Goal: Information Seeking & Learning: Learn about a topic

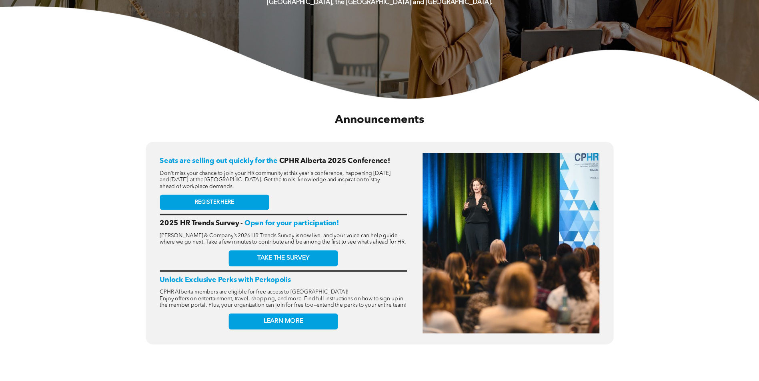
scroll to position [240, 0]
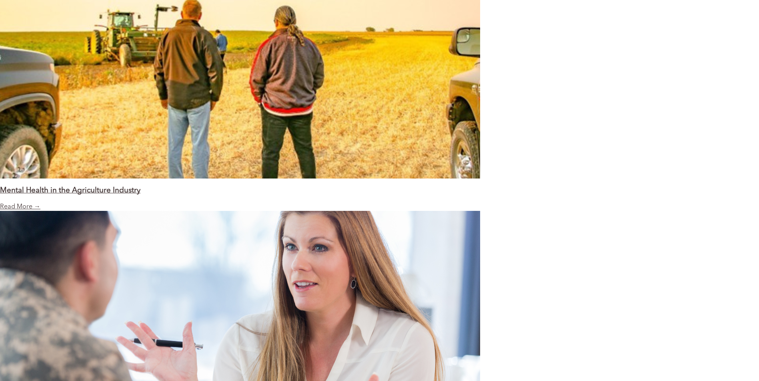
scroll to position [880, 0]
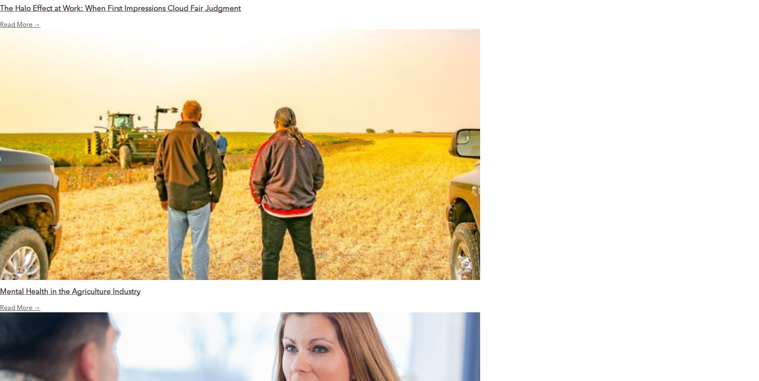
drag, startPoint x: 529, startPoint y: 191, endPoint x: 515, endPoint y: 195, distance: 15.3
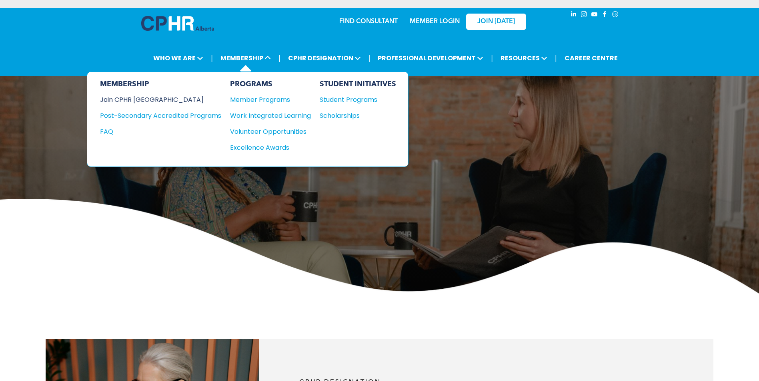
click at [140, 100] on div "Join CPHR [GEOGRAPHIC_DATA]" at bounding box center [154, 100] width 109 height 10
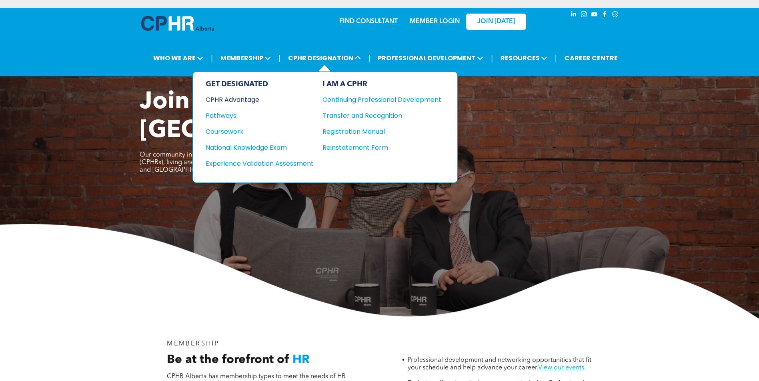
click at [239, 98] on div "CPHR Advantage" at bounding box center [254, 100] width 97 height 10
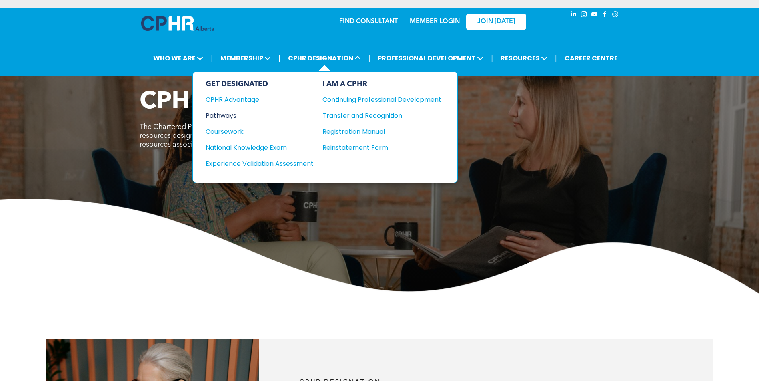
click at [209, 116] on div "Pathways" at bounding box center [254, 116] width 97 height 10
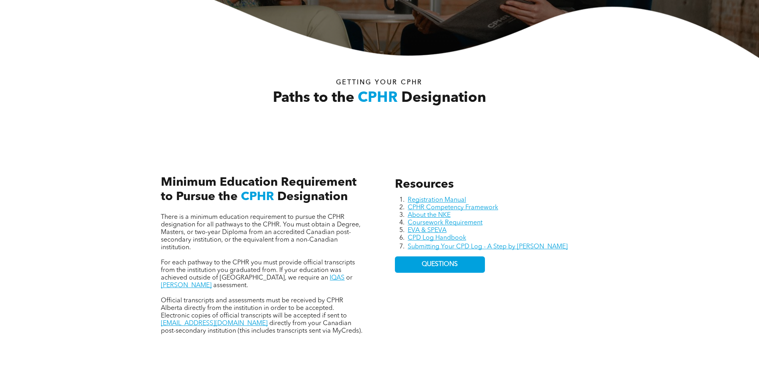
scroll to position [240, 0]
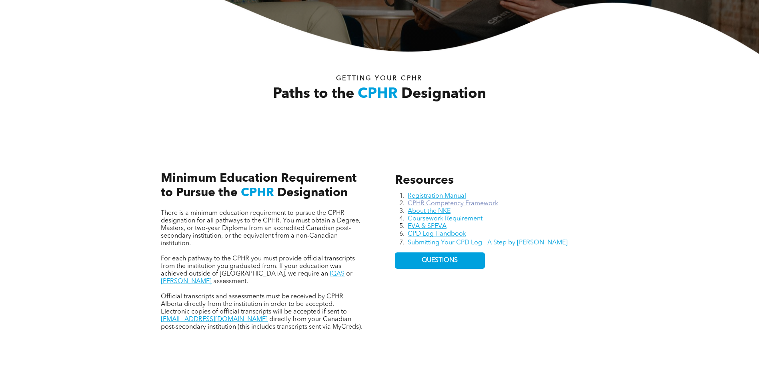
click at [483, 204] on link "CPHR Competency Framework" at bounding box center [452, 204] width 90 height 6
click at [456, 218] on link "Coursework Requirement" at bounding box center [444, 219] width 75 height 6
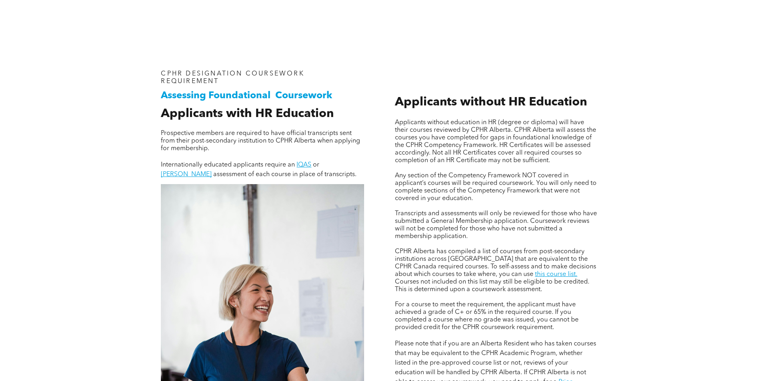
scroll to position [560, 0]
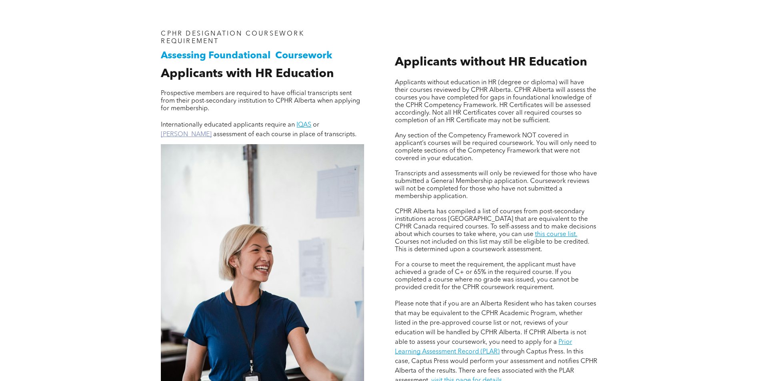
click at [212, 132] on link "[PERSON_NAME]" at bounding box center [186, 135] width 51 height 6
click at [535, 236] on link "this course list." at bounding box center [556, 235] width 42 height 6
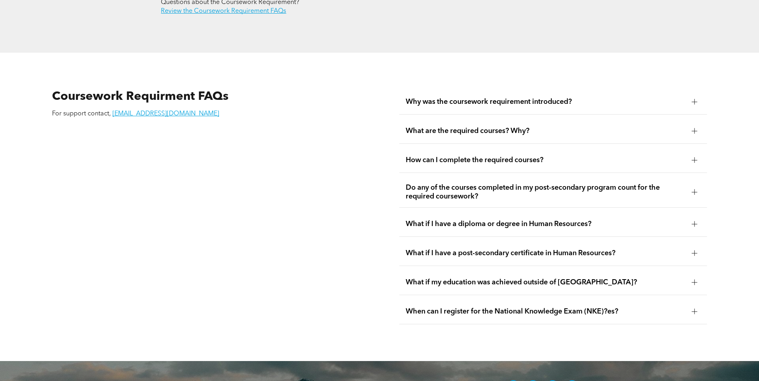
scroll to position [1480, 0]
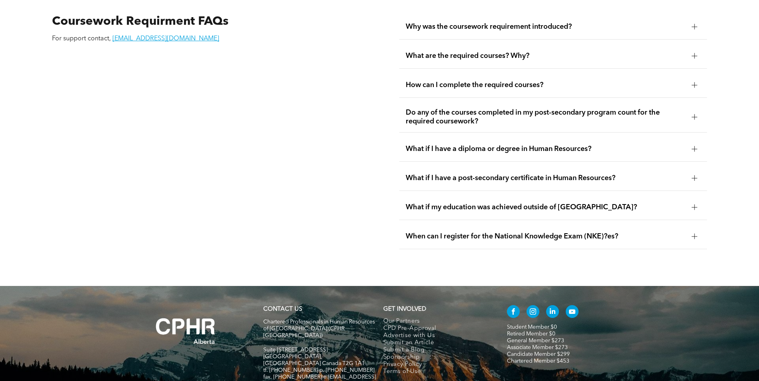
click at [523, 232] on span "When can I register for the National Knowledge Exam (NKE)?es?" at bounding box center [545, 236] width 280 height 9
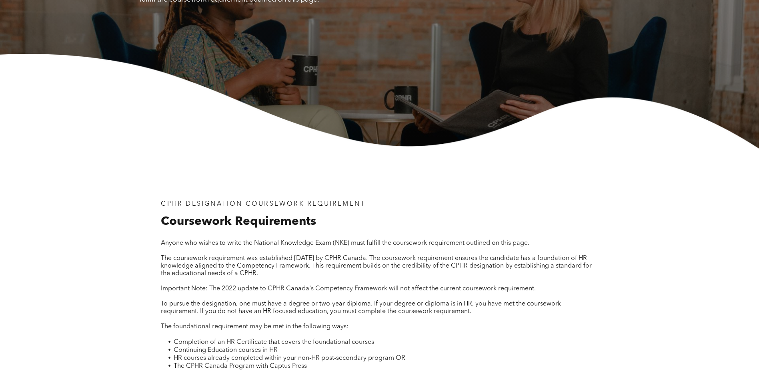
scroll to position [0, 0]
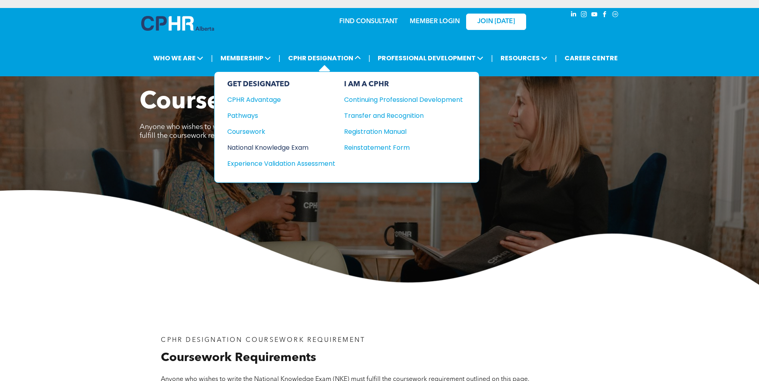
click at [261, 150] on div "National Knowledge Exam" at bounding box center [275, 148] width 97 height 10
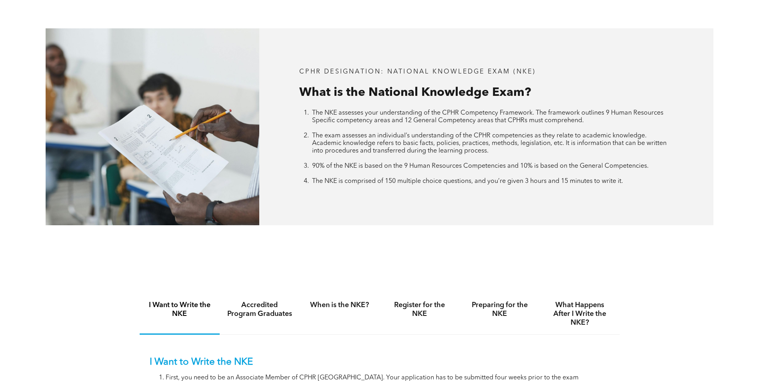
scroll to position [400, 0]
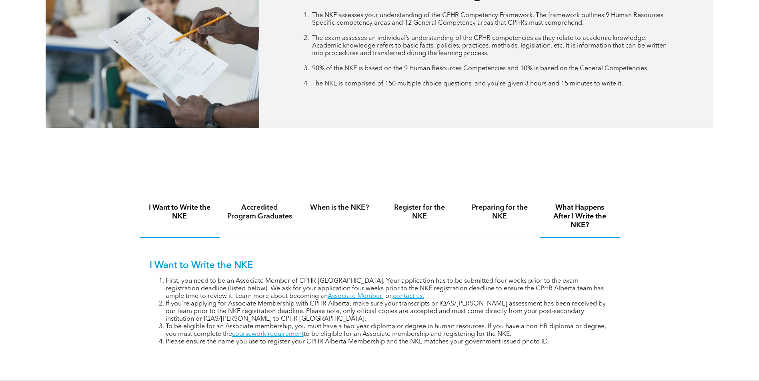
click at [605, 213] on h4 "What Happens After I Write the NKE?" at bounding box center [580, 217] width 66 height 26
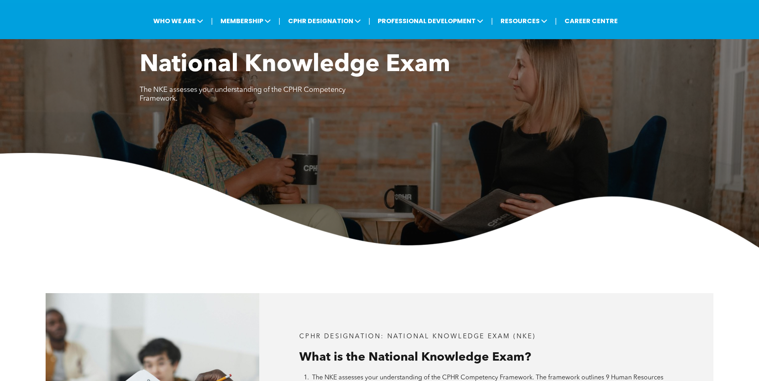
scroll to position [0, 0]
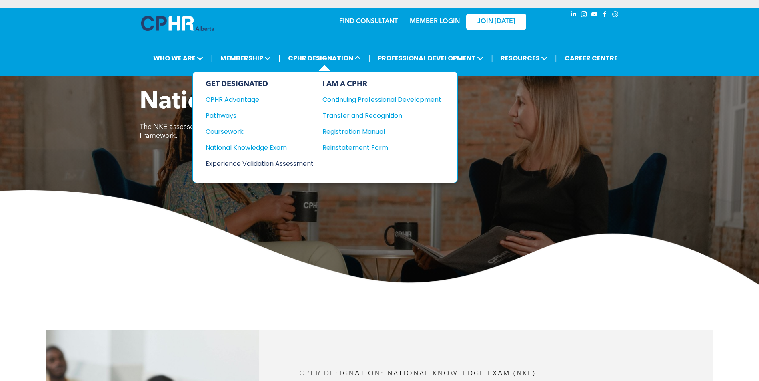
click at [266, 165] on div "Experience Validation Assessment" at bounding box center [254, 164] width 97 height 10
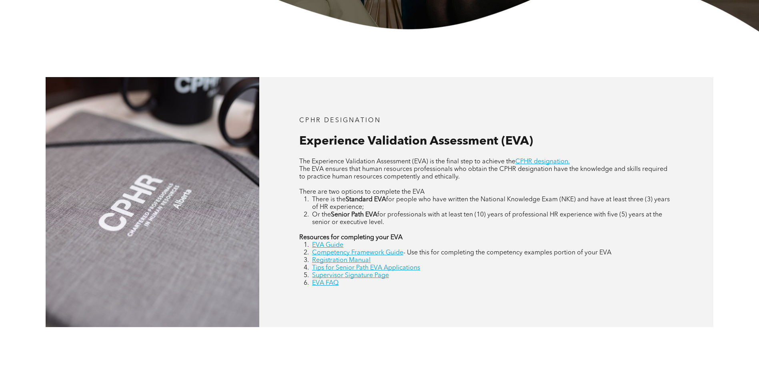
scroll to position [320, 0]
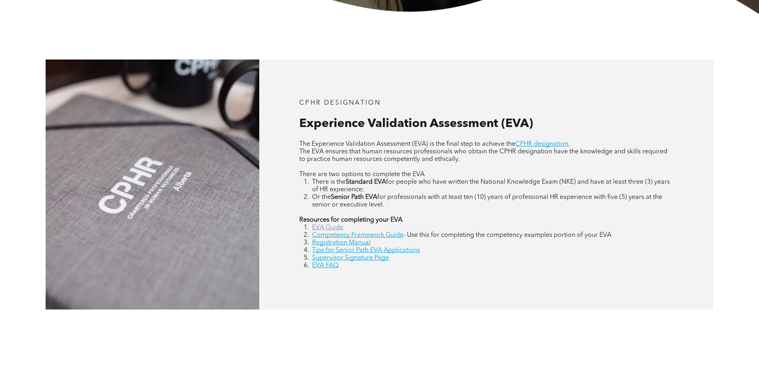
click at [325, 227] on link "EVA Guide" at bounding box center [327, 228] width 31 height 6
click at [389, 234] on link "Competency Framework Guide" at bounding box center [357, 235] width 91 height 6
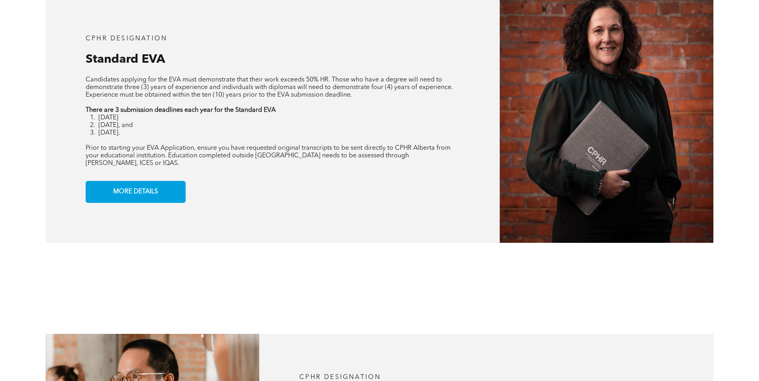
scroll to position [760, 0]
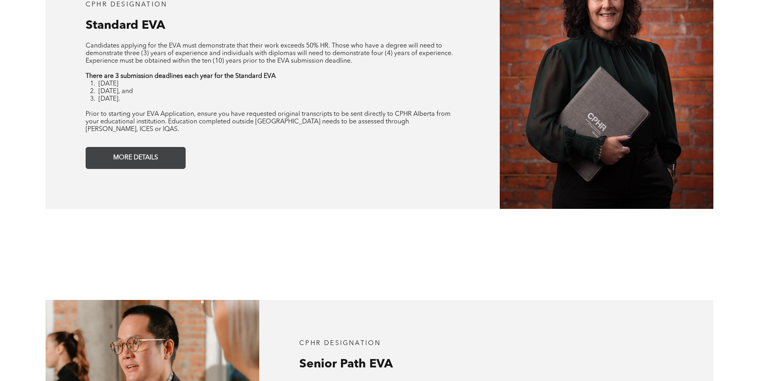
click at [146, 154] on span "MORE DETAILS" at bounding box center [135, 158] width 50 height 16
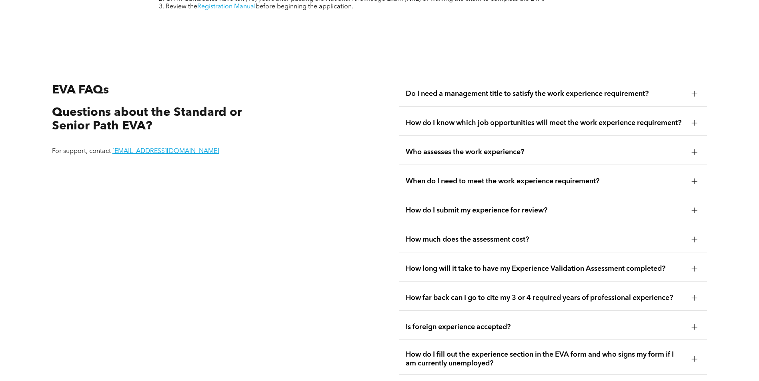
scroll to position [1578, 0]
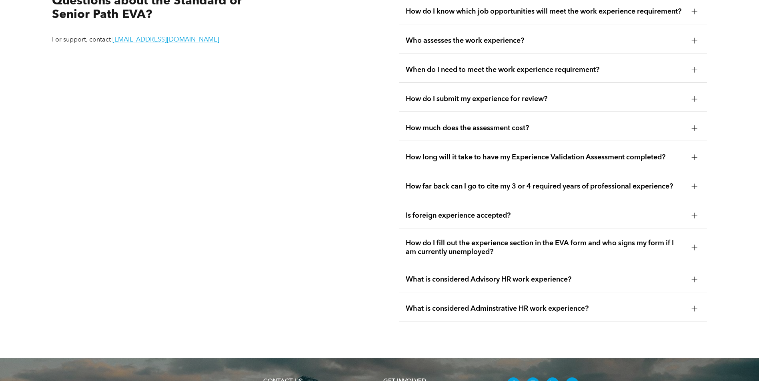
click at [505, 219] on div "Is foreign experience accepted?" at bounding box center [553, 216] width 308 height 25
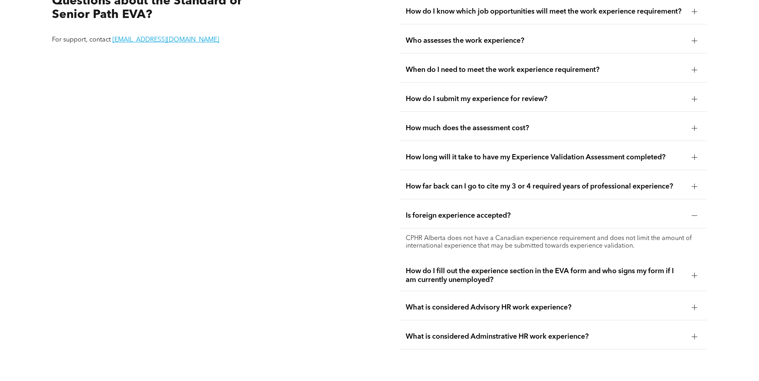
click at [517, 306] on span "What is considered Advisory HR work experience?" at bounding box center [545, 308] width 280 height 9
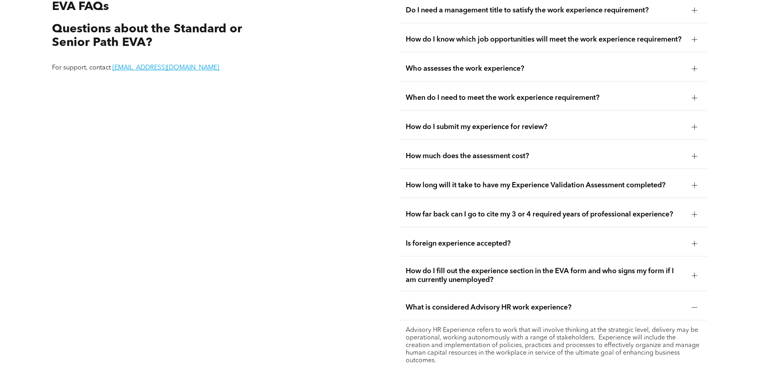
scroll to position [1538, 0]
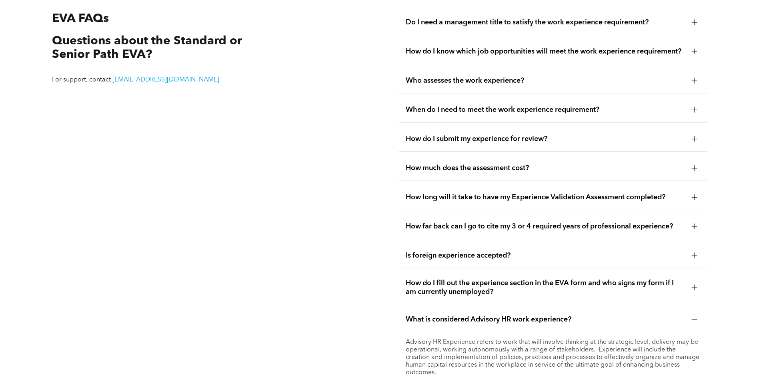
click at [505, 224] on span "How far back can I go to cite my 3 or 4 required years of professional experien…" at bounding box center [545, 226] width 280 height 9
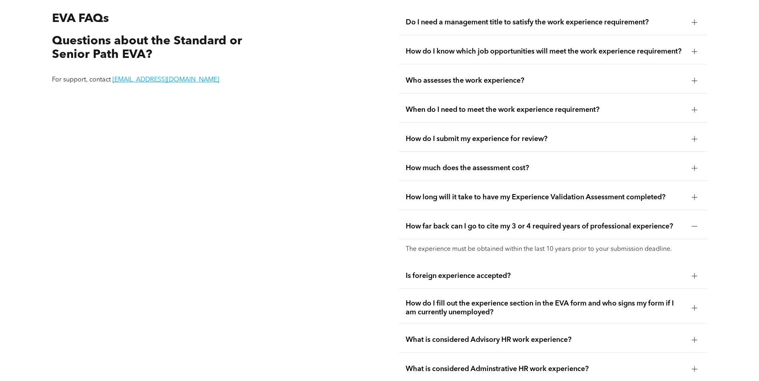
click at [516, 164] on span "How much does the assessment cost?" at bounding box center [545, 168] width 280 height 9
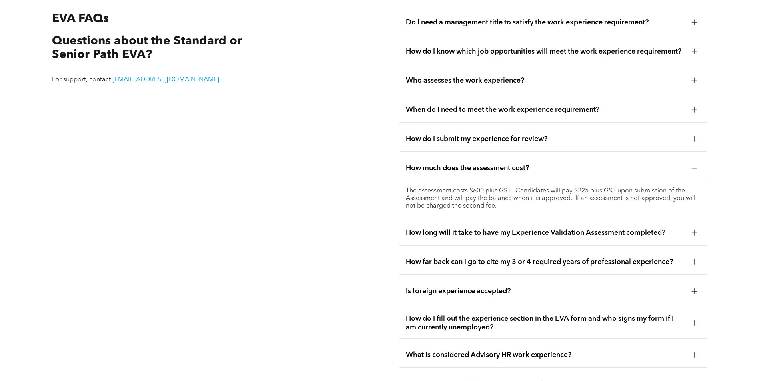
click at [521, 135] on span "How do I submit my experience for review?" at bounding box center [545, 139] width 280 height 9
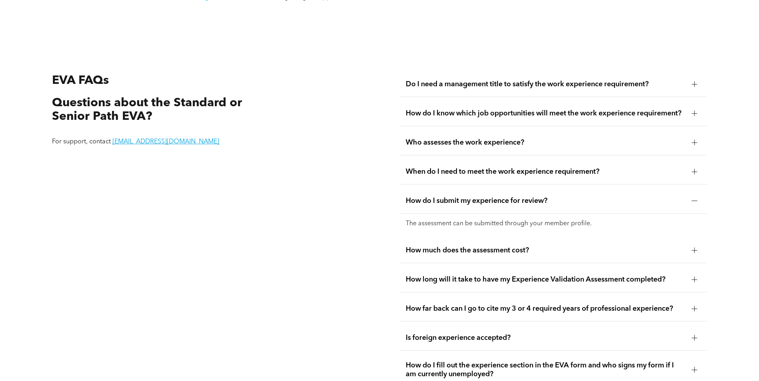
scroll to position [1458, 0]
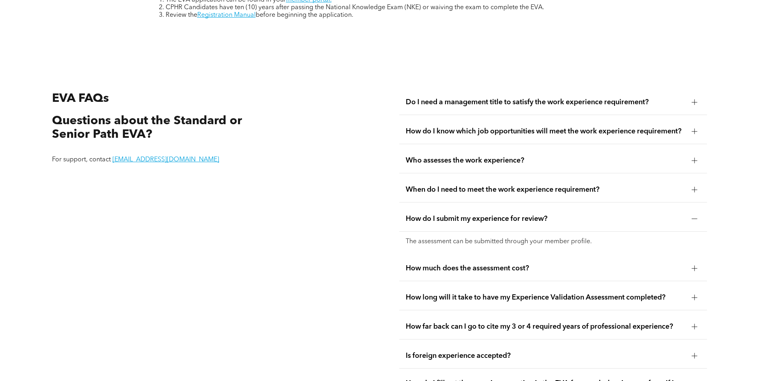
click at [460, 190] on div "When do I need to meet the work experience requirement?" at bounding box center [553, 190] width 308 height 25
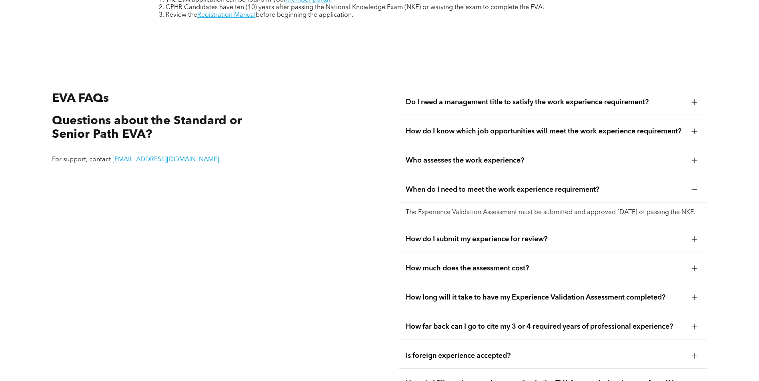
click at [451, 164] on div "Who assesses the work experience?" at bounding box center [553, 160] width 308 height 25
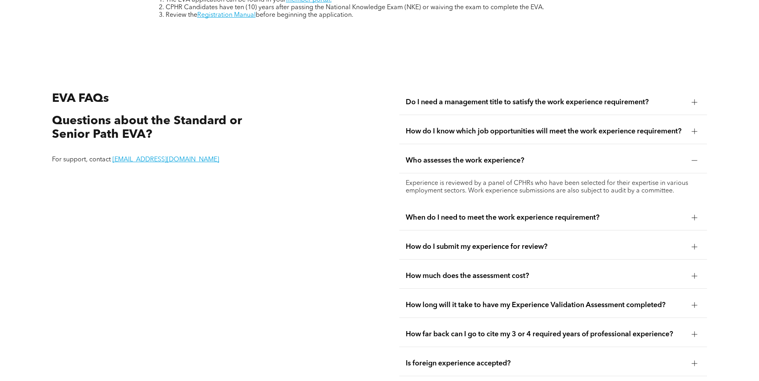
click at [449, 214] on span "When do I need to meet the work experience requirement?" at bounding box center [545, 218] width 280 height 9
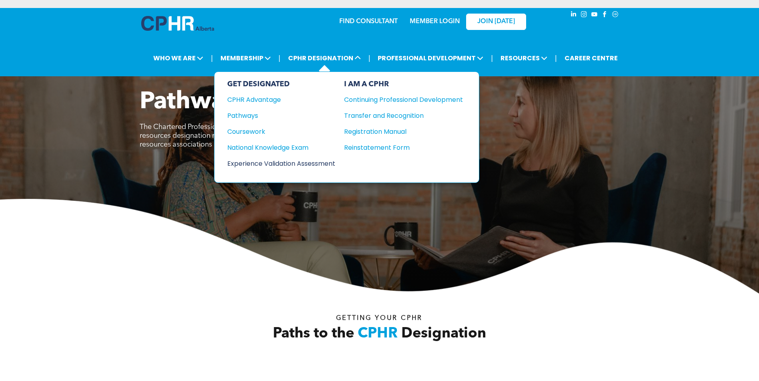
click at [275, 164] on div "Experience Validation Assessment" at bounding box center [275, 164] width 97 height 10
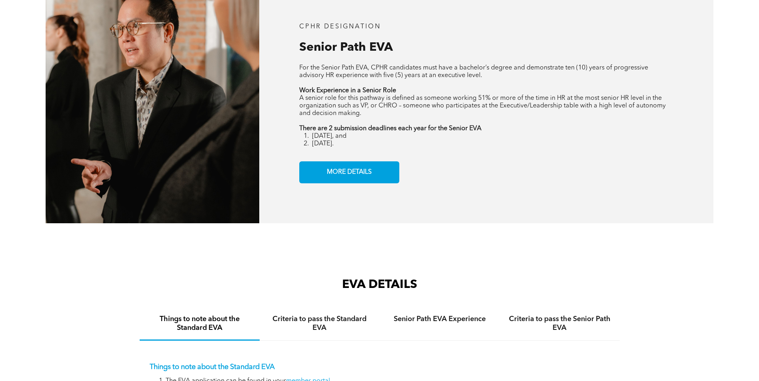
scroll to position [1200, 0]
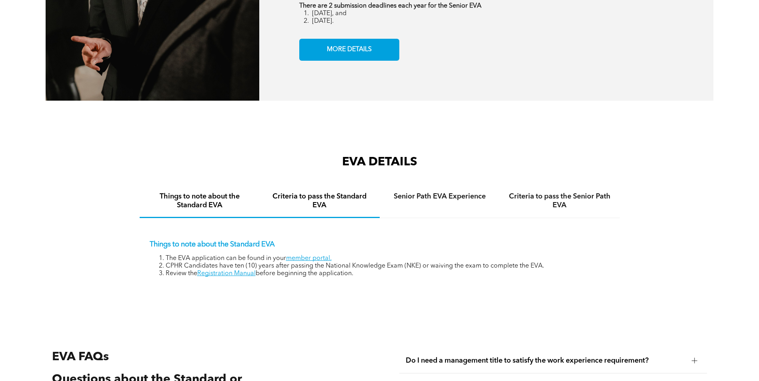
click at [344, 192] on h4 "Criteria to pass the Standard EVA" at bounding box center [320, 201] width 106 height 18
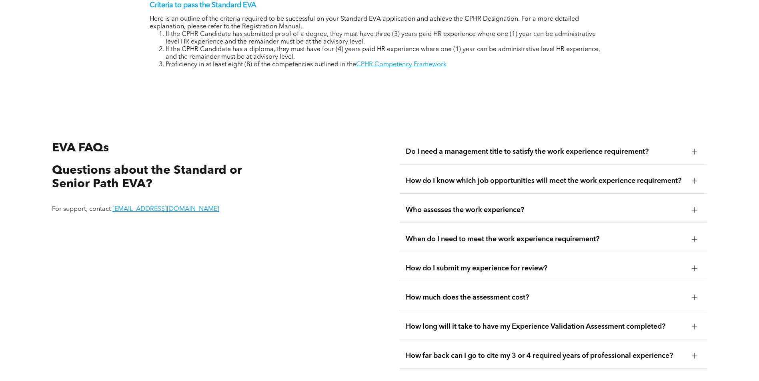
scroll to position [1440, 0]
click at [536, 147] on span "Do I need a management title to satisfy the work experience requirement?" at bounding box center [545, 151] width 280 height 9
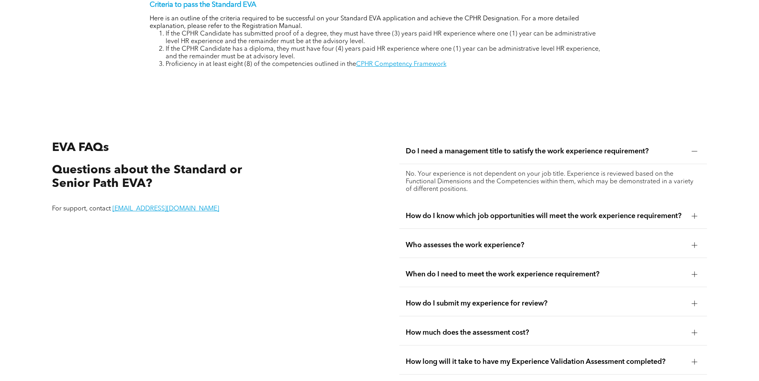
scroll to position [1480, 0]
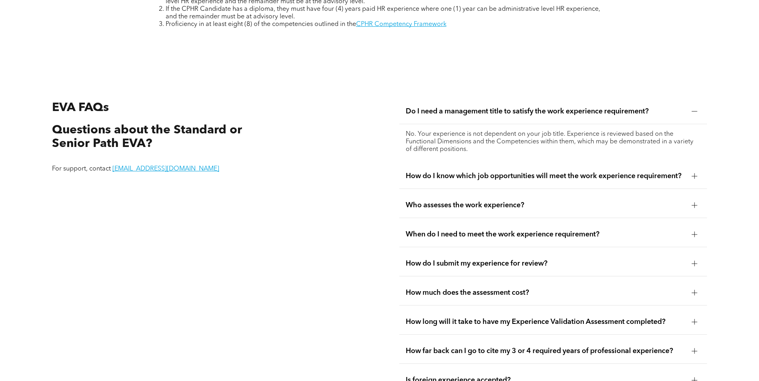
click at [553, 172] on span "How do I know which job opportunities will meet the work experience requirement?" at bounding box center [545, 176] width 280 height 9
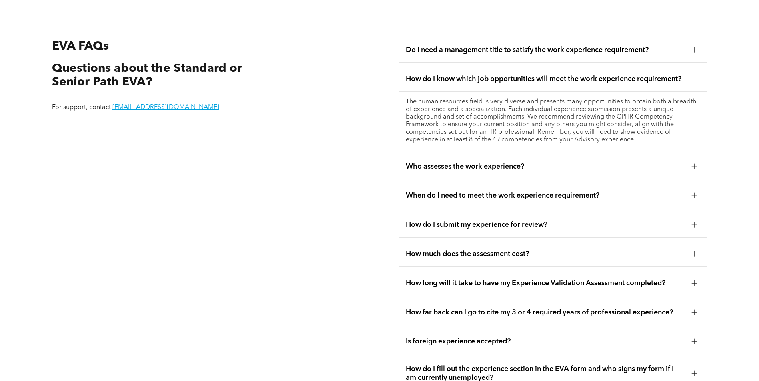
scroll to position [1560, 0]
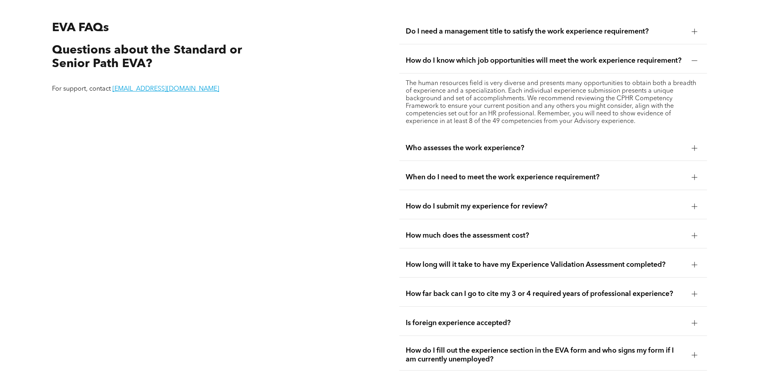
click at [465, 179] on div "When do I need to meet the work experience requirement?" at bounding box center [553, 177] width 308 height 25
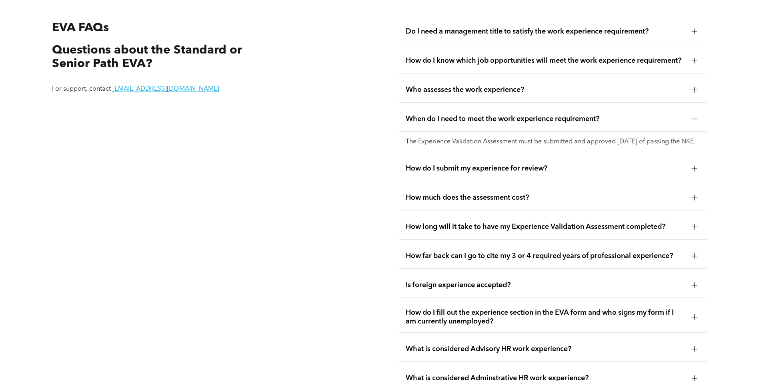
click at [463, 179] on div "How do I submit my experience for review?" at bounding box center [553, 168] width 308 height 25
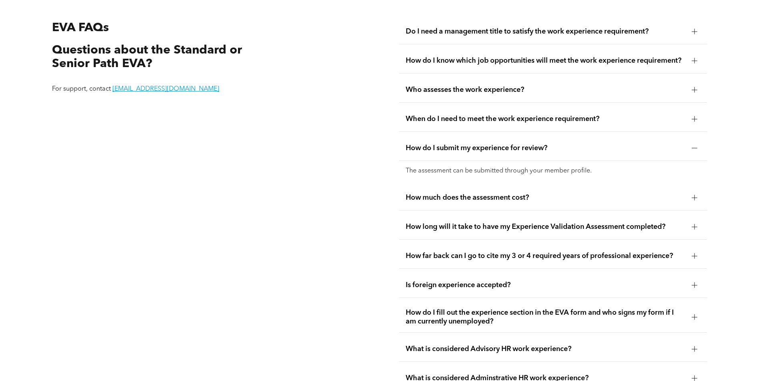
click at [461, 194] on span "How much does the assessment cost?" at bounding box center [545, 198] width 280 height 9
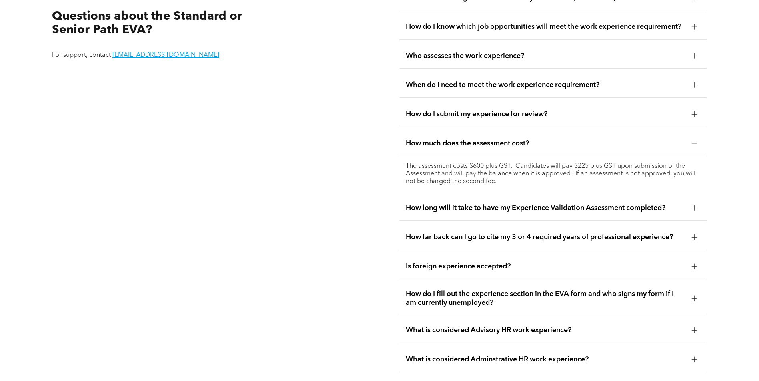
scroll to position [1640, 0]
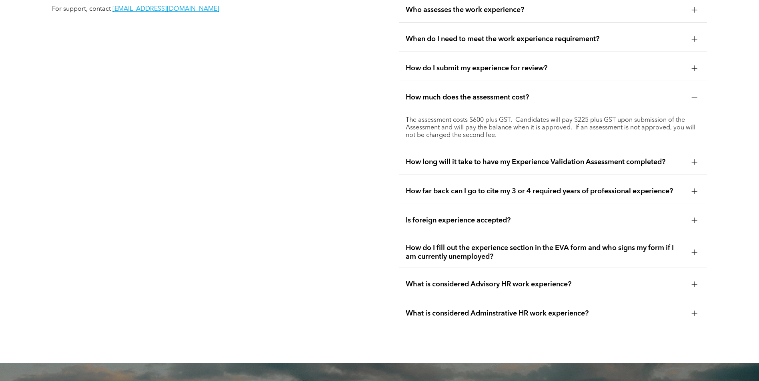
click at [521, 187] on span "How far back can I go to cite my 3 or 4 required years of professional experien…" at bounding box center [545, 191] width 280 height 9
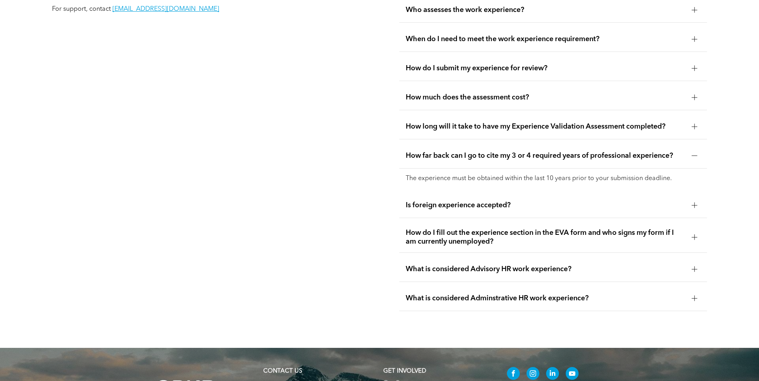
click at [448, 206] on div "Is foreign experience accepted?" at bounding box center [553, 205] width 308 height 25
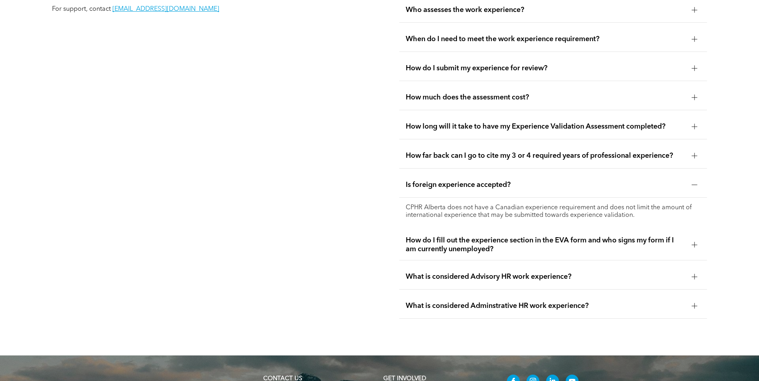
click at [447, 243] on span "How do I fill out the experience section in the EVA form and who signs my form …" at bounding box center [545, 245] width 280 height 18
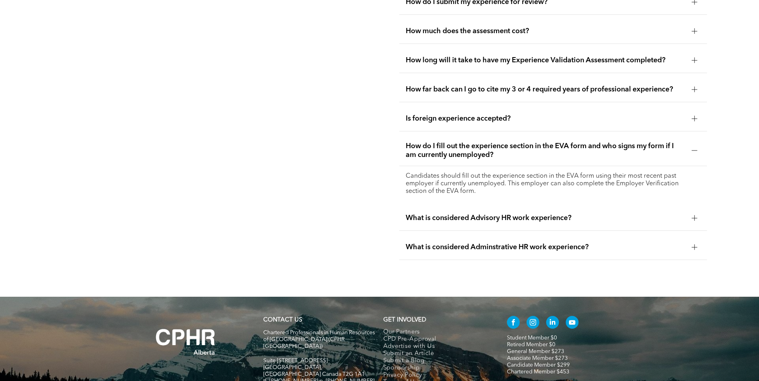
scroll to position [1720, 0]
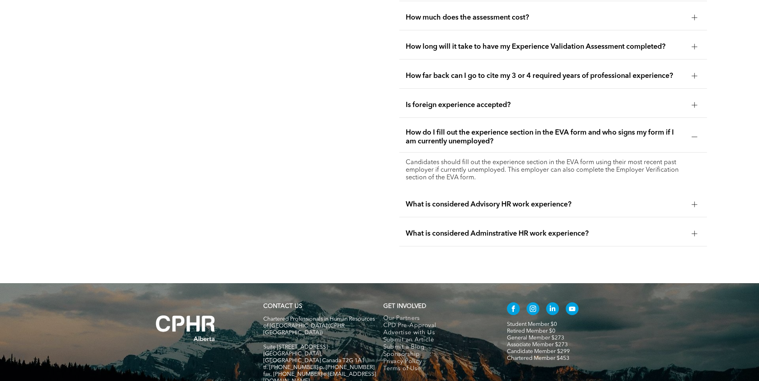
click at [443, 201] on span "What is considered Advisory HR work experience?" at bounding box center [545, 204] width 280 height 9
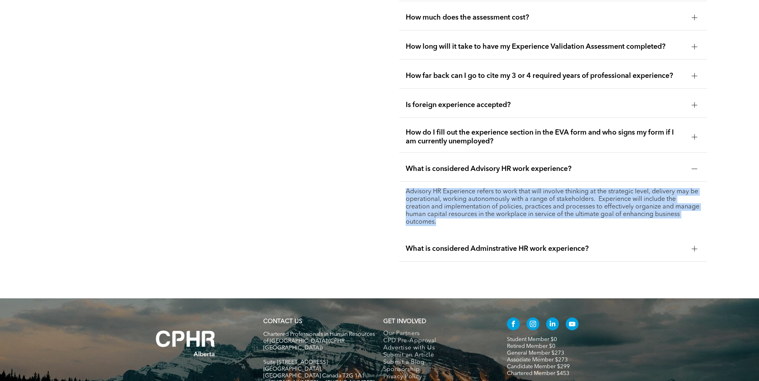
drag, startPoint x: 407, startPoint y: 186, endPoint x: 442, endPoint y: 218, distance: 47.6
click at [442, 218] on p "Advisory HR Experience refers to work that will involve thinking at the strateg…" at bounding box center [552, 207] width 295 height 38
copy p "Advisory HR Experience refers to work that will involve thinking at the strateg…"
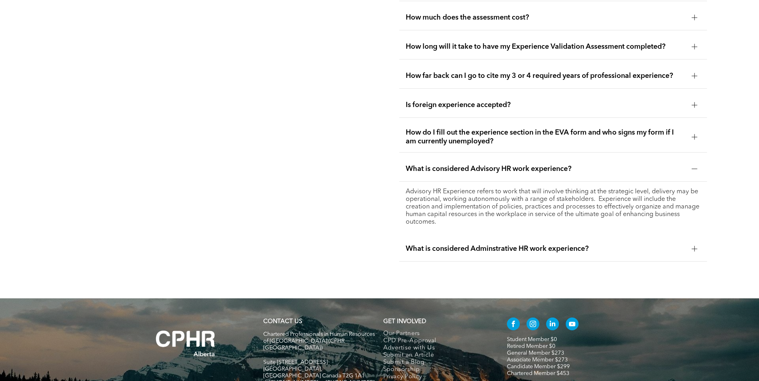
click at [494, 245] on span "What is considered Adminstrative HR work experience?" at bounding box center [545, 249] width 280 height 9
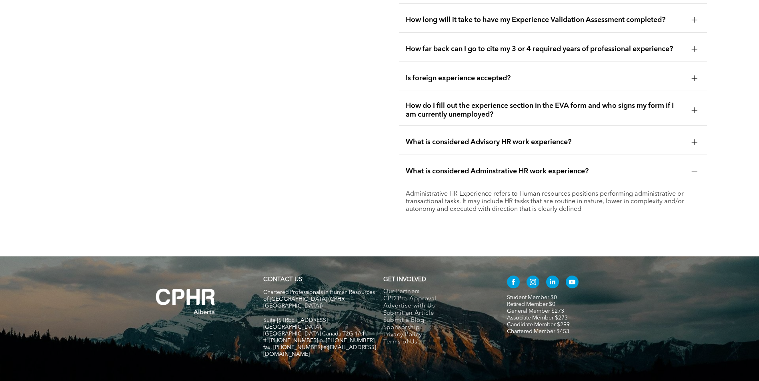
scroll to position [1771, 0]
